Goal: Check status: Check status

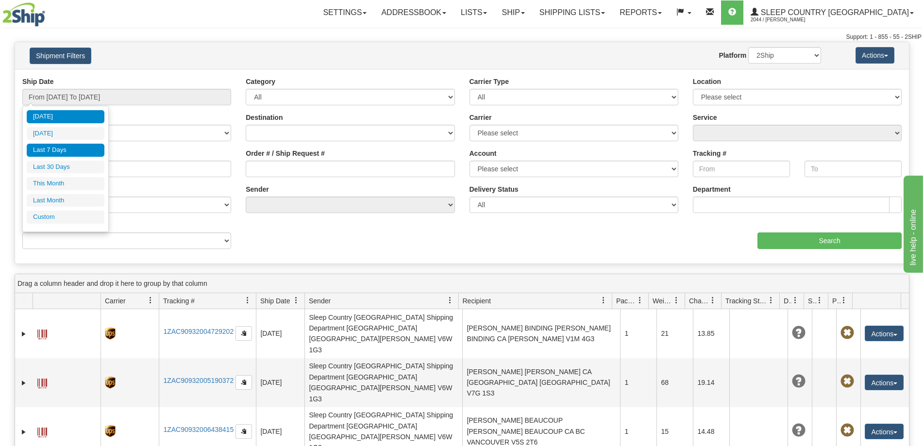
click at [71, 147] on li "Last 7 Days" at bounding box center [66, 150] width 78 height 13
type input "From [DATE] To [DATE]"
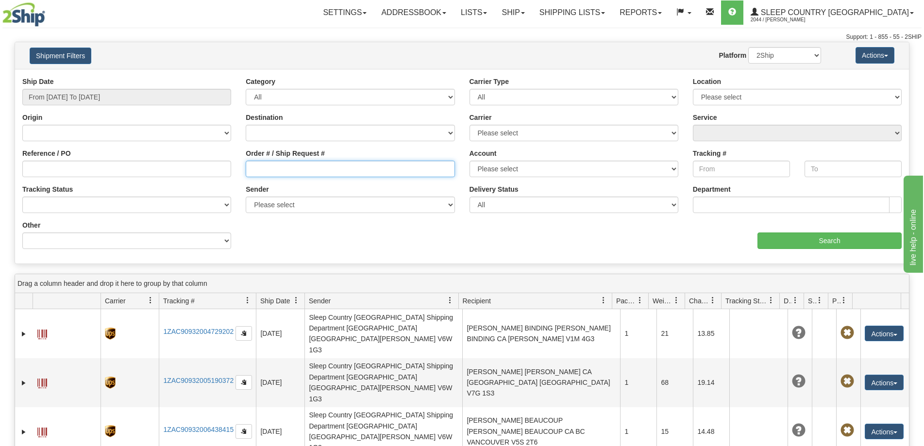
click at [310, 163] on input "Order # / Ship Request #" at bounding box center [350, 169] width 209 height 17
paste input "9000I119943"
type input "9000I119943"
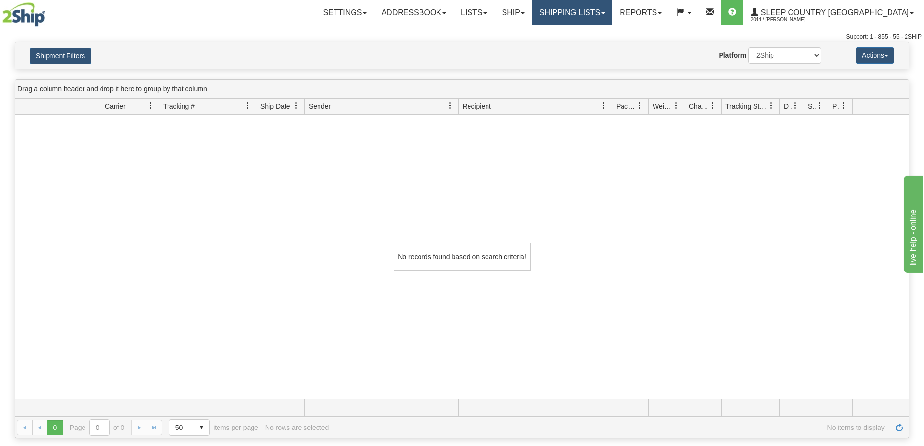
click at [606, 19] on link "Shipping lists" at bounding box center [572, 12] width 80 height 24
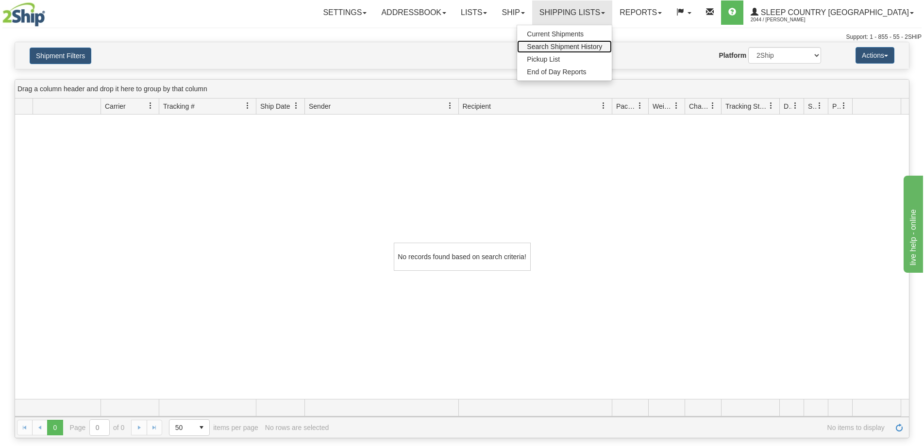
click at [602, 44] on span "Search Shipment History" at bounding box center [564, 47] width 75 height 8
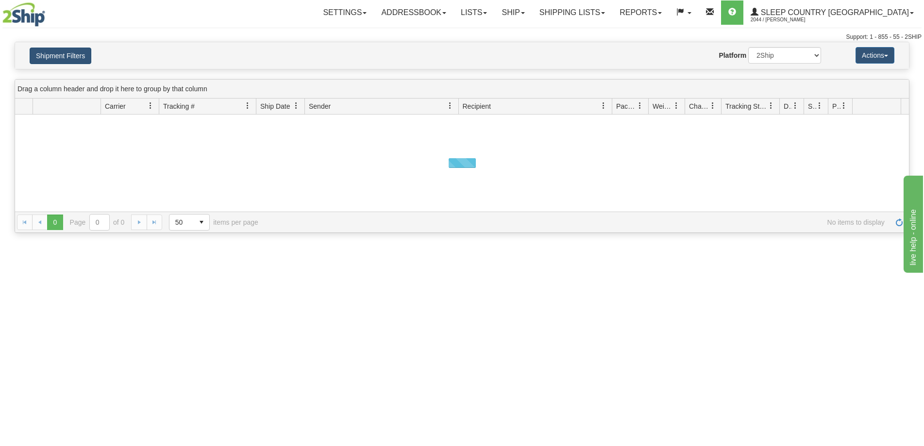
click at [57, 55] on button "Shipment Filters" at bounding box center [61, 56] width 62 height 17
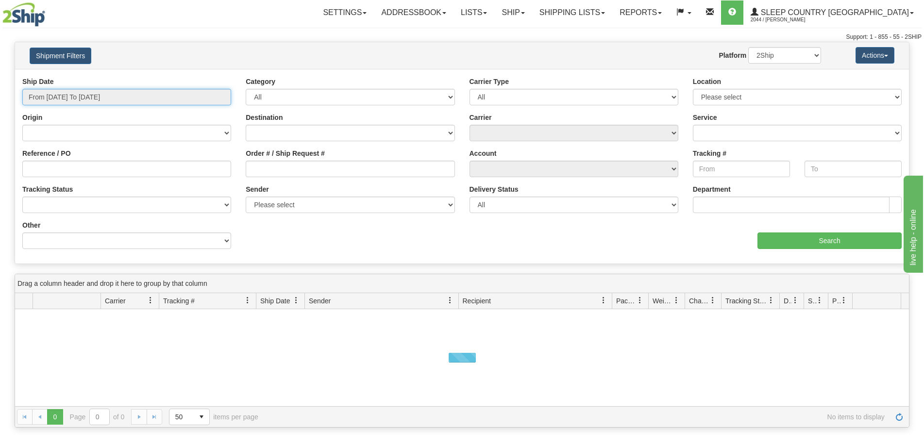
click at [65, 96] on input "From [DATE] To [DATE]" at bounding box center [126, 97] width 209 height 17
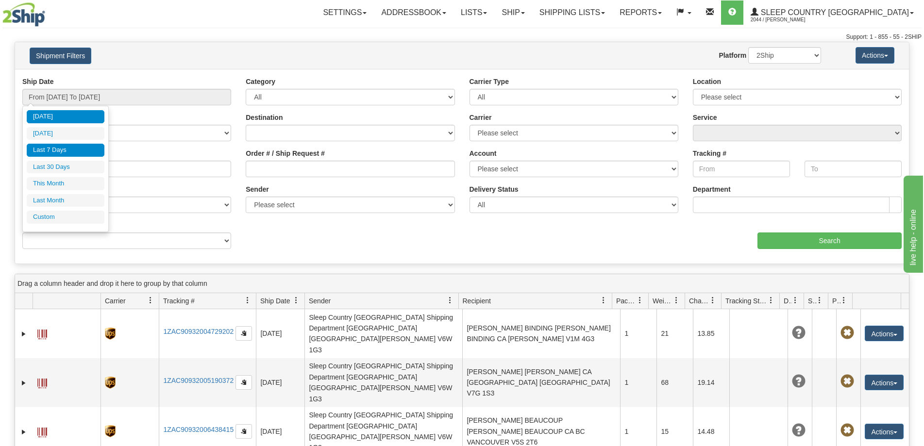
click at [76, 154] on li "Last 7 Days" at bounding box center [66, 150] width 78 height 13
type input "From 09/26/2025 To 10/02/2025"
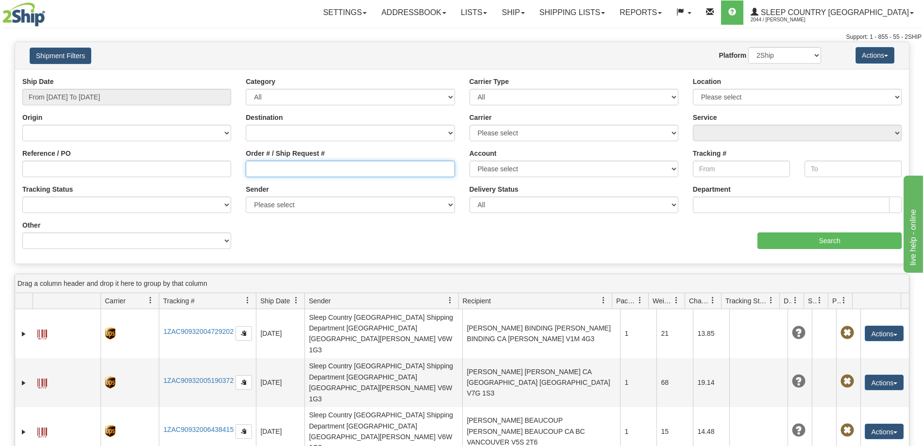
click at [281, 172] on input "Order # / Ship Request #" at bounding box center [350, 169] width 209 height 17
paste input "9000I119943"
type input "9000I119943"
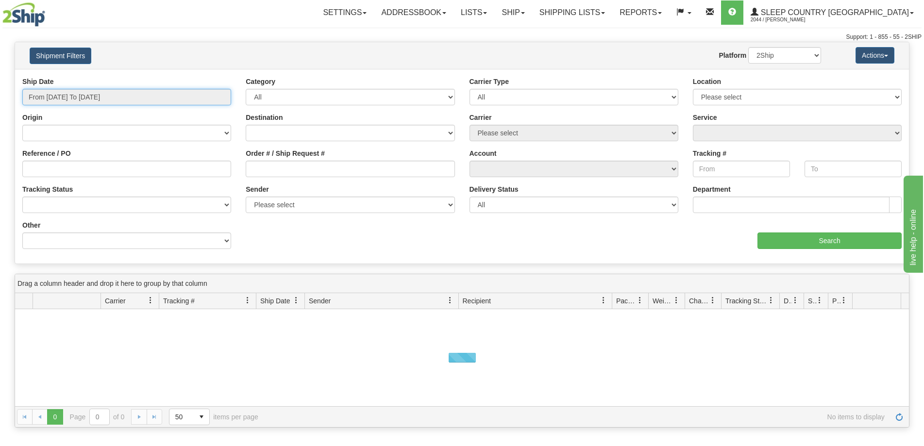
click at [70, 102] on input "From [DATE] To [DATE]" at bounding box center [126, 97] width 209 height 17
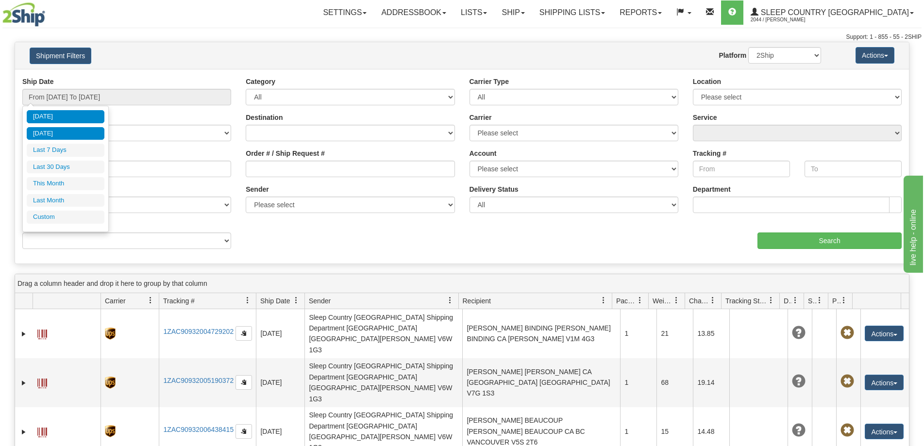
click at [86, 132] on li "[DATE]" at bounding box center [66, 133] width 78 height 13
type input "From 10/01/2025 To 10/01/2025"
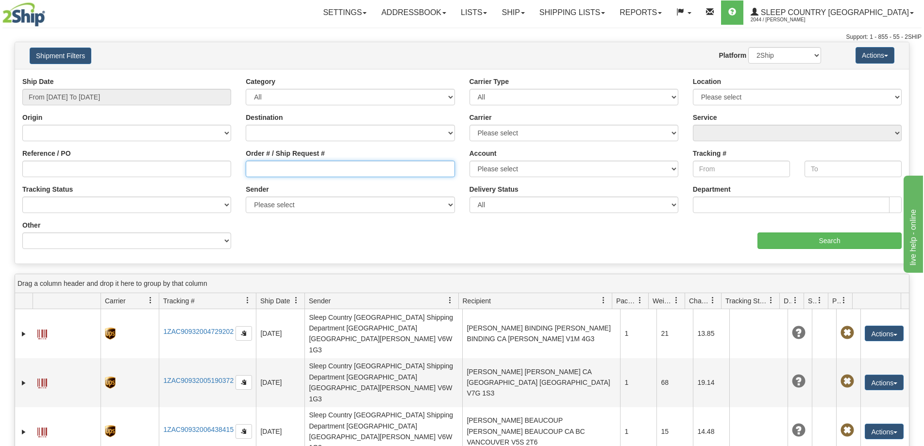
drag, startPoint x: 259, startPoint y: 168, endPoint x: 329, endPoint y: 162, distance: 69.6
click at [260, 168] on input "Order # / Ship Request #" at bounding box center [350, 169] width 209 height 17
paste input "778 870-4440"
type input "778 870-4440"
drag, startPoint x: 256, startPoint y: 175, endPoint x: 104, endPoint y: 170, distance: 152.1
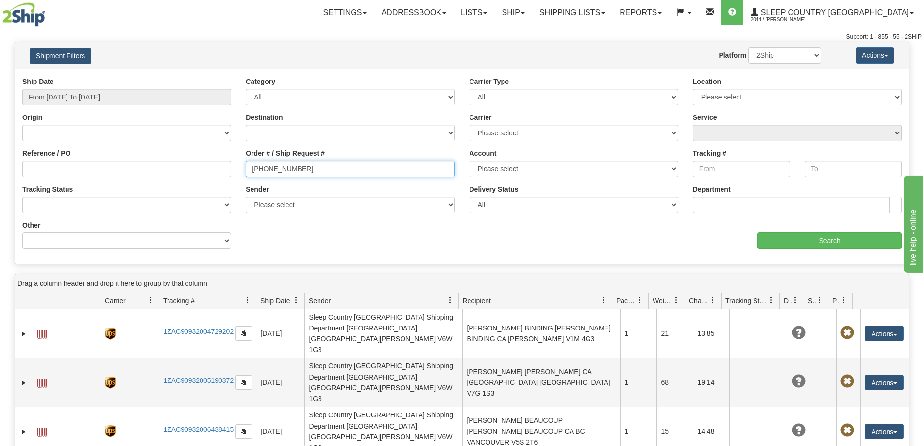
click at [104, 77] on div "Reference / PO Order # / Ship Request # 778 870-4440 Account Please select Cana…" at bounding box center [462, 77] width 894 height 0
drag, startPoint x: 677, startPoint y: 78, endPoint x: 661, endPoint y: 81, distance: 16.3
click at [677, 78] on div "Carrier Type All Most Common Small Package (Parcel / Courier) International Les…" at bounding box center [574, 91] width 209 height 29
click at [262, 170] on input "Order # / Ship Request #" at bounding box center [350, 169] width 209 height 17
paste input "9000I119943"
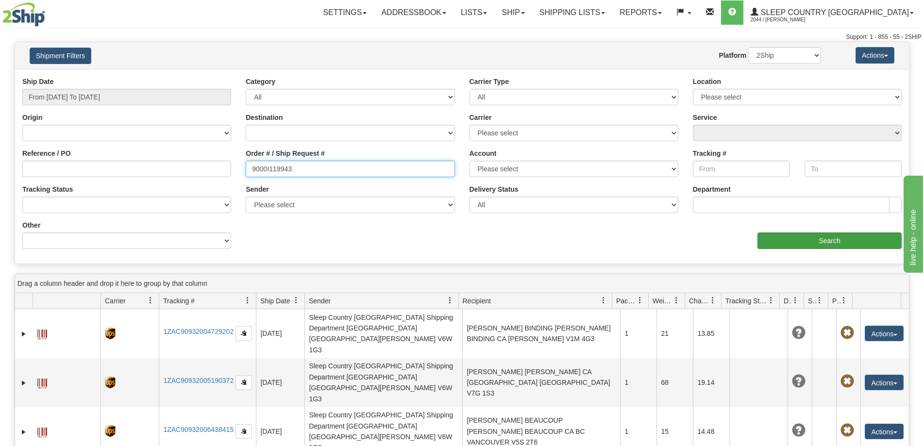
type input "9000I119943"
click at [789, 243] on input "Search" at bounding box center [829, 241] width 144 height 17
